Goal: Entertainment & Leisure: Consume media (video, audio)

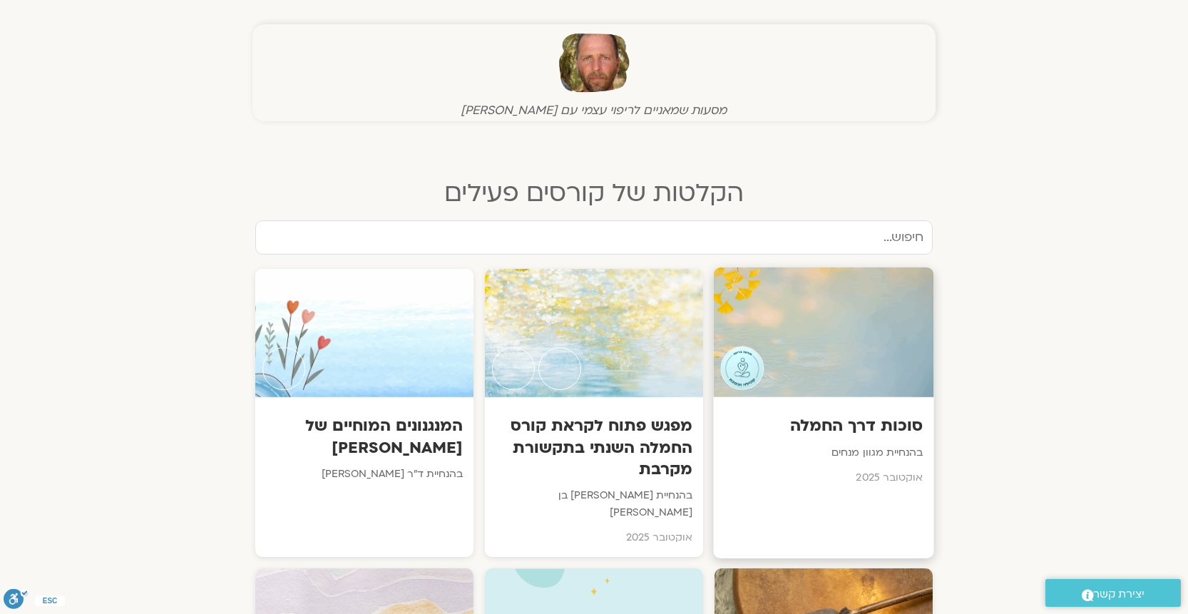
scroll to position [571, 0]
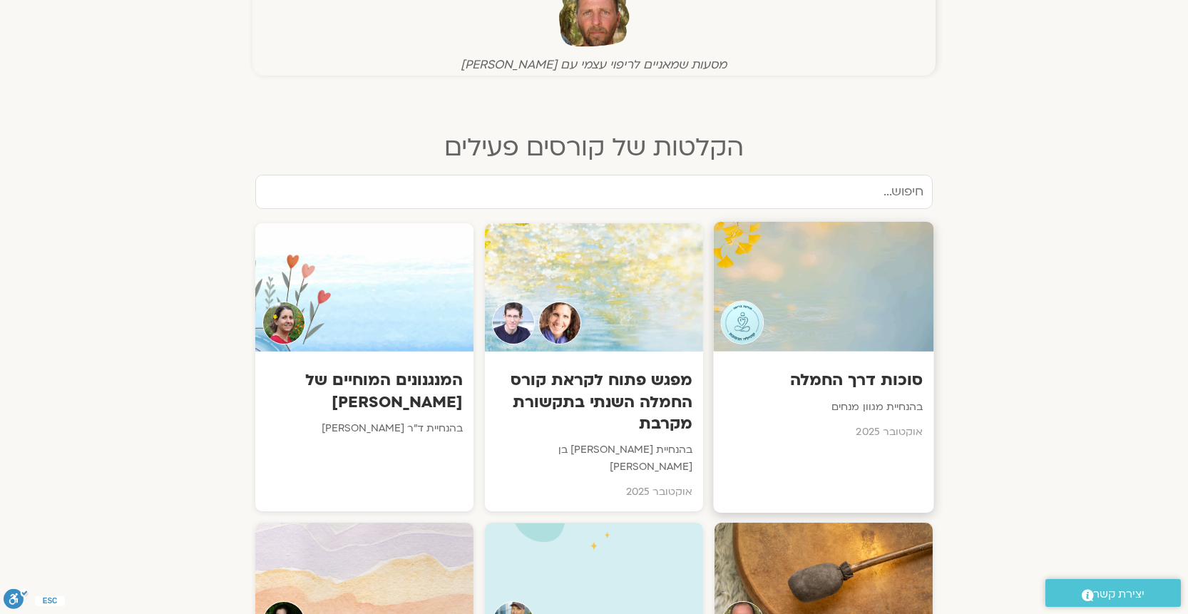
click at [860, 378] on h3 "סוכות דרך החמלה" at bounding box center [824, 380] width 199 height 22
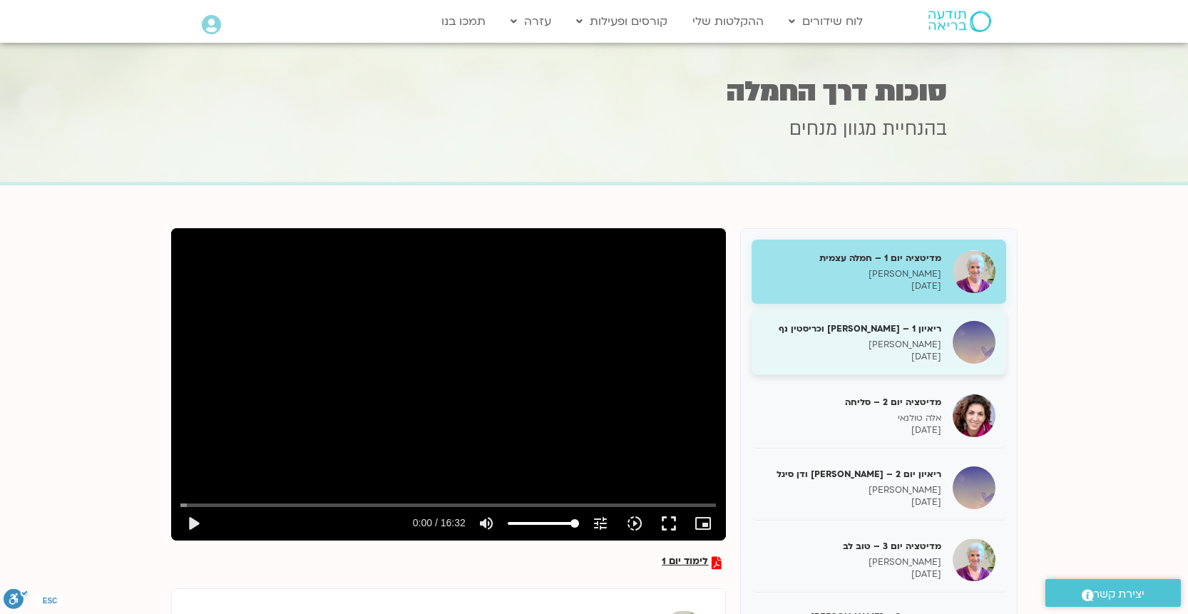
click at [924, 344] on p "[PERSON_NAME]" at bounding box center [852, 345] width 180 height 12
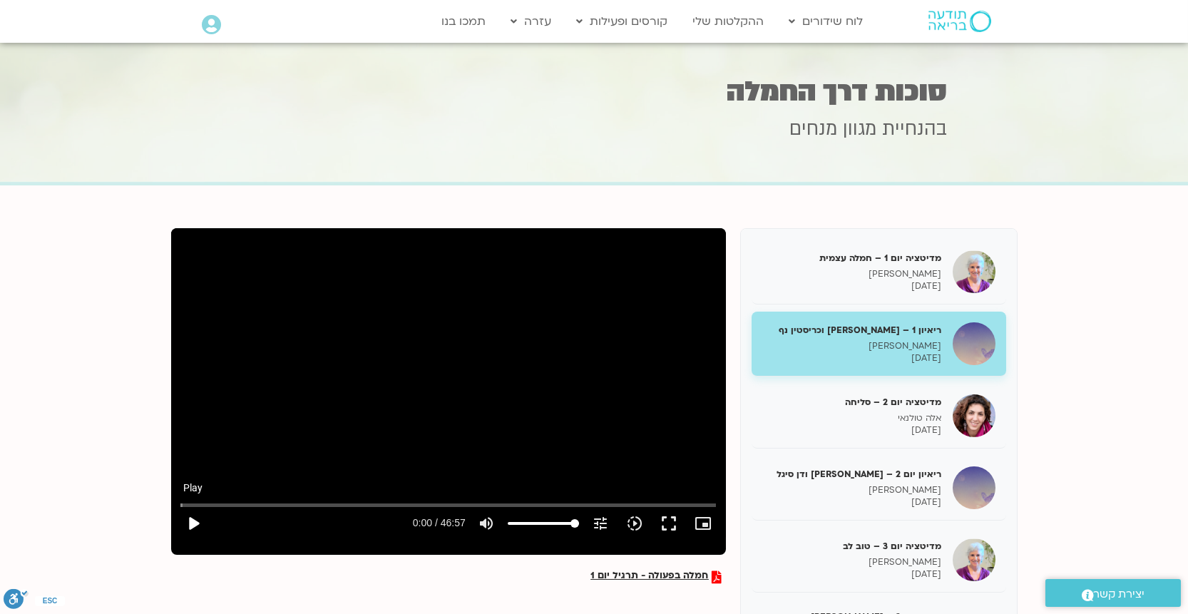
click at [190, 516] on button "play_arrow" at bounding box center [193, 523] width 34 height 34
drag, startPoint x: 274, startPoint y: 504, endPoint x: 242, endPoint y: 506, distance: 31.5
click at [242, 506] on input "Seek" at bounding box center [447, 505] width 535 height 9
drag, startPoint x: 404, startPoint y: 504, endPoint x: 323, endPoint y: 505, distance: 80.6
click at [323, 505] on input "Seek" at bounding box center [447, 505] width 535 height 9
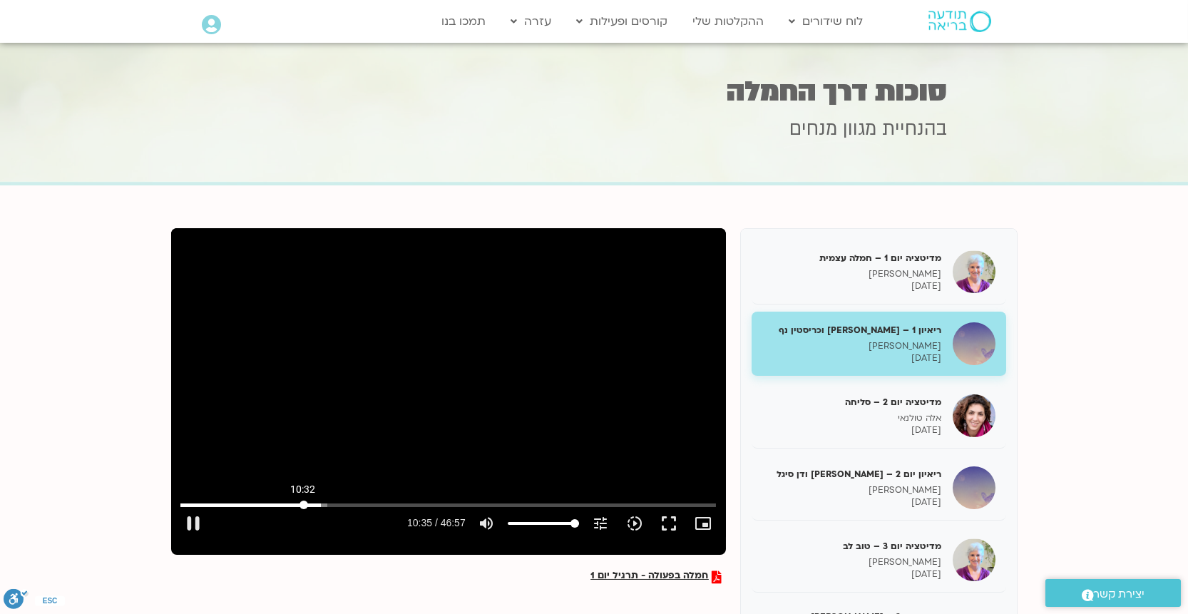
drag, startPoint x: 327, startPoint y: 507, endPoint x: 303, endPoint y: 506, distance: 23.6
click at [303, 506] on input "Seek" at bounding box center [447, 505] width 535 height 9
drag, startPoint x: 306, startPoint y: 504, endPoint x: 273, endPoint y: 504, distance: 32.8
click at [273, 504] on input "Seek" at bounding box center [447, 505] width 535 height 9
drag, startPoint x: 273, startPoint y: 503, endPoint x: 263, endPoint y: 505, distance: 10.2
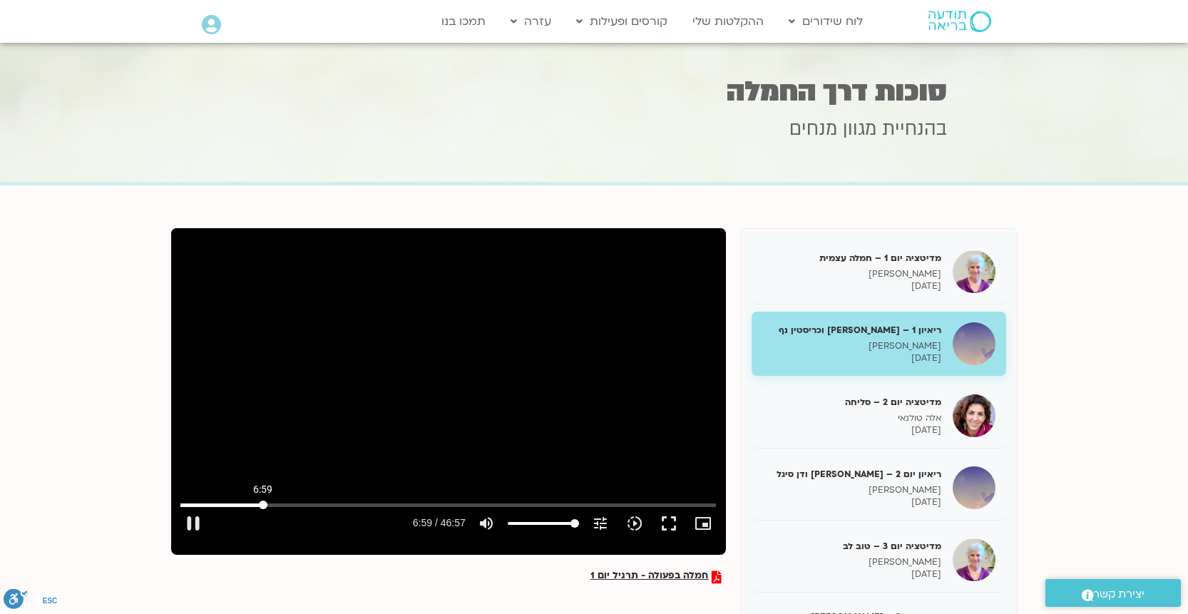
click at [263, 505] on input "Seek" at bounding box center [447, 505] width 535 height 9
drag, startPoint x: 283, startPoint y: 505, endPoint x: 272, endPoint y: 505, distance: 11.4
click at [272, 505] on input "Seek" at bounding box center [447, 505] width 535 height 9
type input "473.23546"
